Goal: Task Accomplishment & Management: Manage account settings

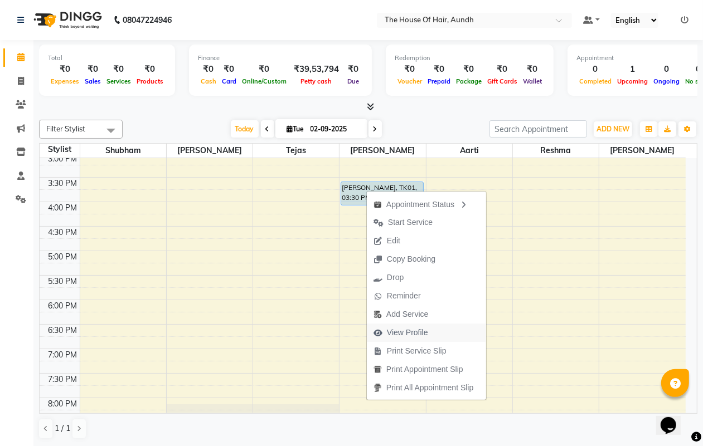
click at [407, 332] on span "View Profile" at bounding box center [407, 333] width 41 height 12
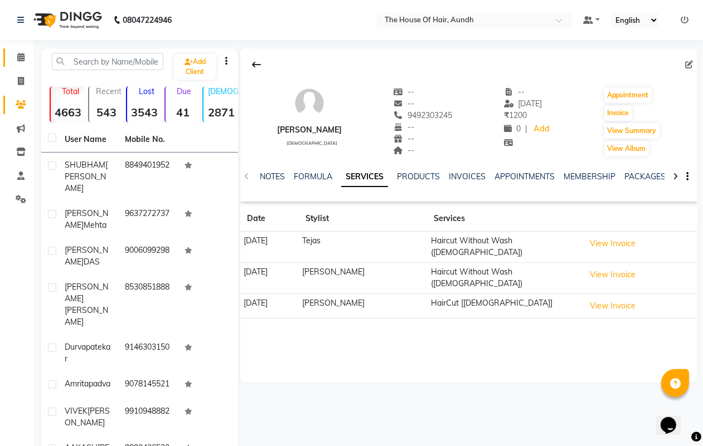
click at [21, 57] on icon at bounding box center [20, 57] width 7 height 8
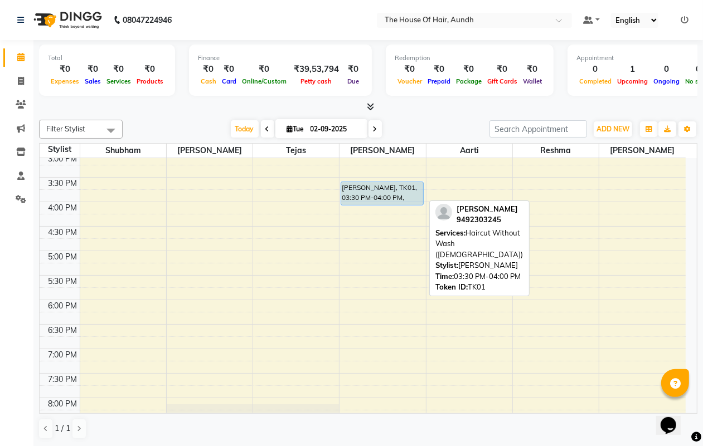
scroll to position [279, 0]
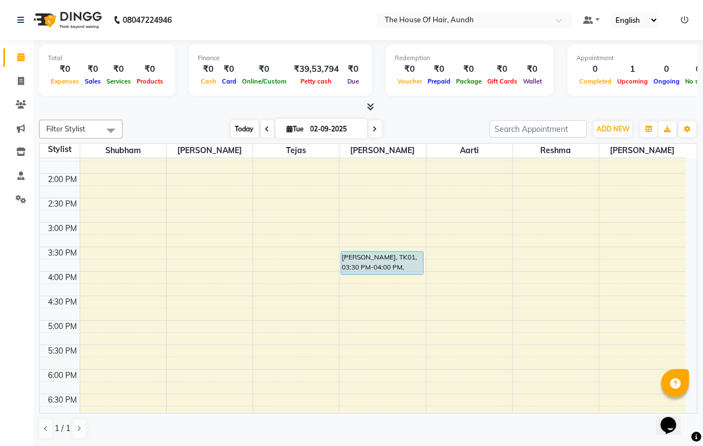
click at [243, 123] on span "Today" at bounding box center [245, 128] width 28 height 17
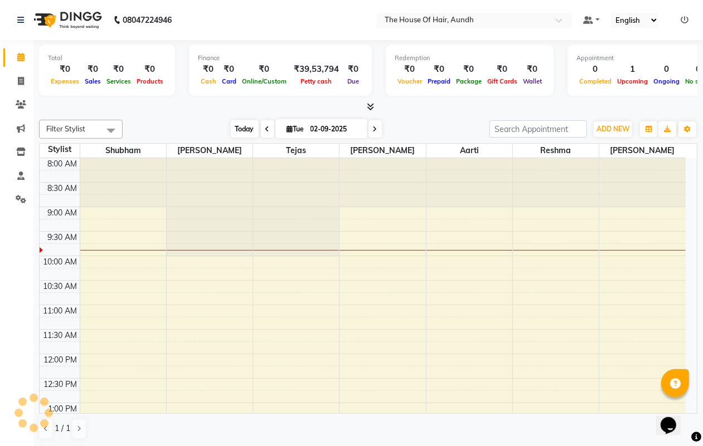
click at [243, 123] on span "Today" at bounding box center [245, 128] width 28 height 17
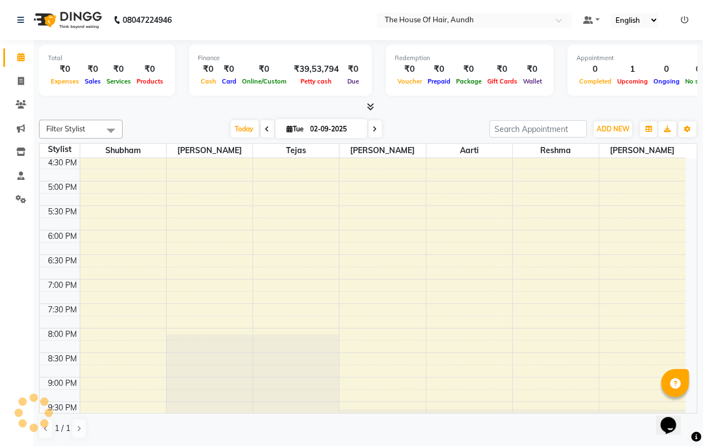
scroll to position [50, 0]
